Goal: Find specific page/section: Find specific page/section

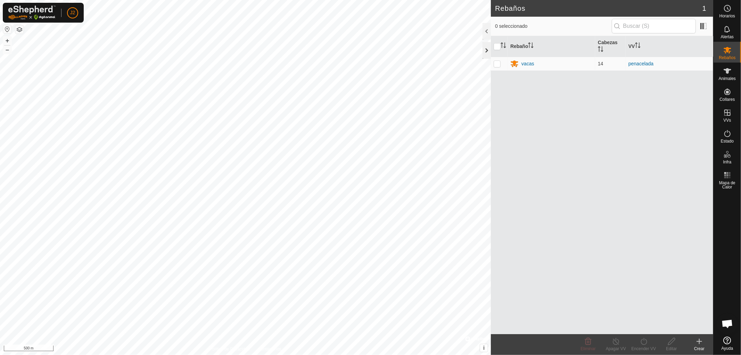
click at [487, 49] on div at bounding box center [487, 50] width 8 height 17
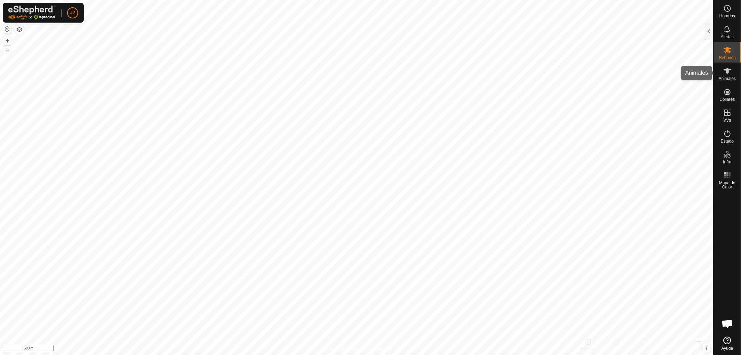
click at [729, 75] on icon at bounding box center [728, 71] width 8 height 8
click at [709, 29] on div at bounding box center [709, 31] width 8 height 17
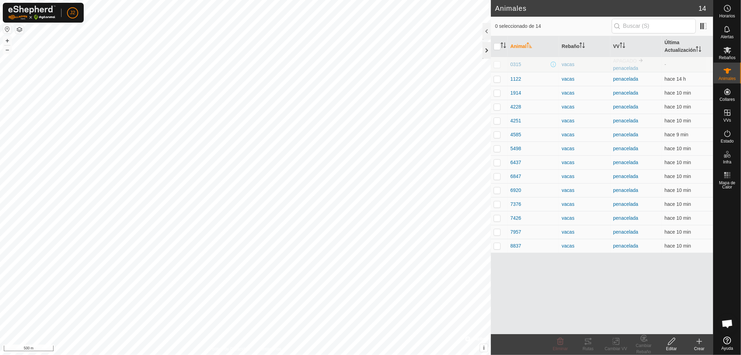
click at [487, 51] on div at bounding box center [487, 50] width 8 height 17
